Goal: Task Accomplishment & Management: Use online tool/utility

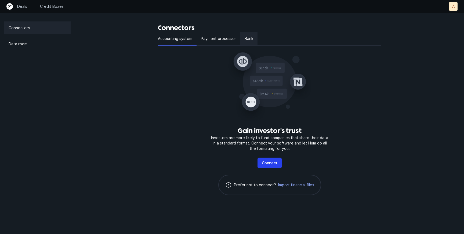
click at [245, 37] on p "Bank" at bounding box center [249, 38] width 9 height 6
click at [246, 39] on p "Bank" at bounding box center [249, 38] width 9 height 6
